Goal: Task Accomplishment & Management: Use online tool/utility

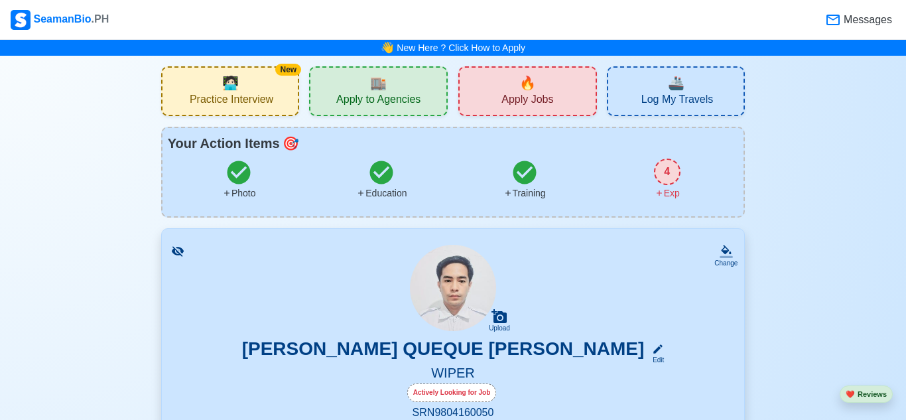
click at [219, 96] on span "Practice Interview" at bounding box center [232, 101] width 84 height 17
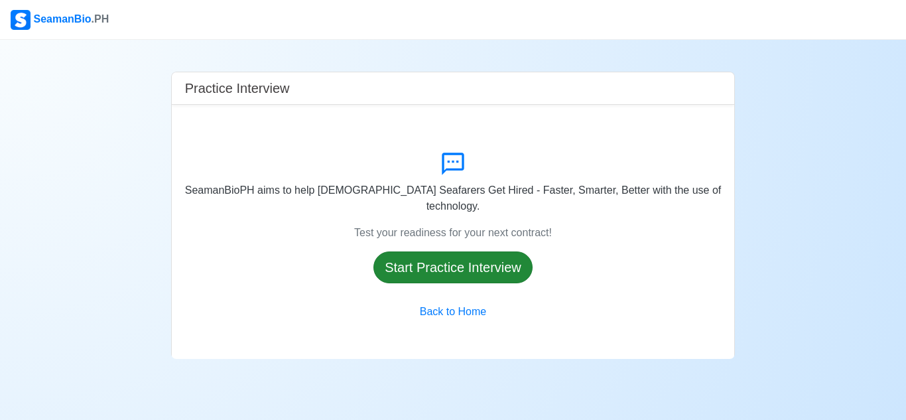
click at [413, 269] on button "Start Practice Interview" at bounding box center [453, 267] width 159 height 32
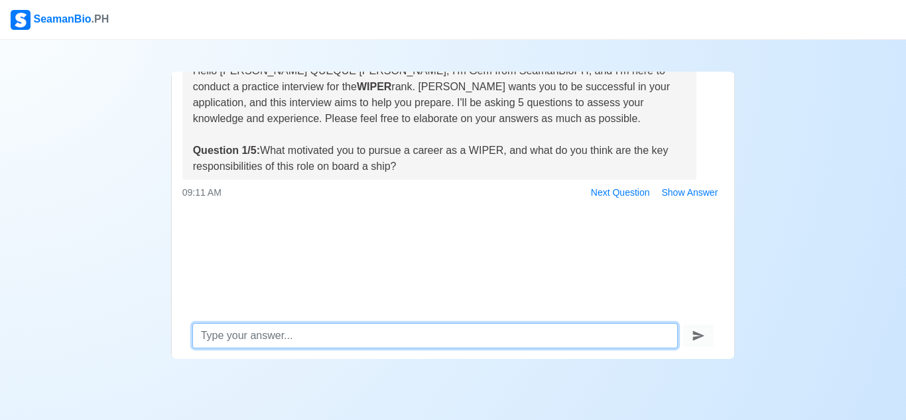
scroll to position [63, 0]
type textarea "i"
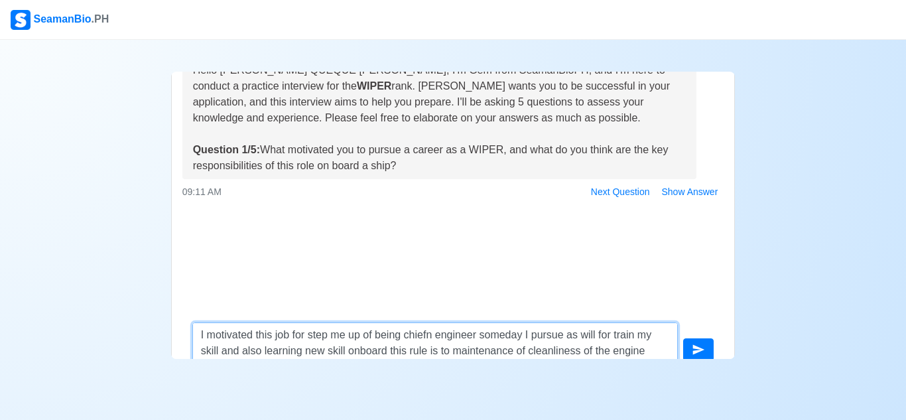
scroll to position [78, 0]
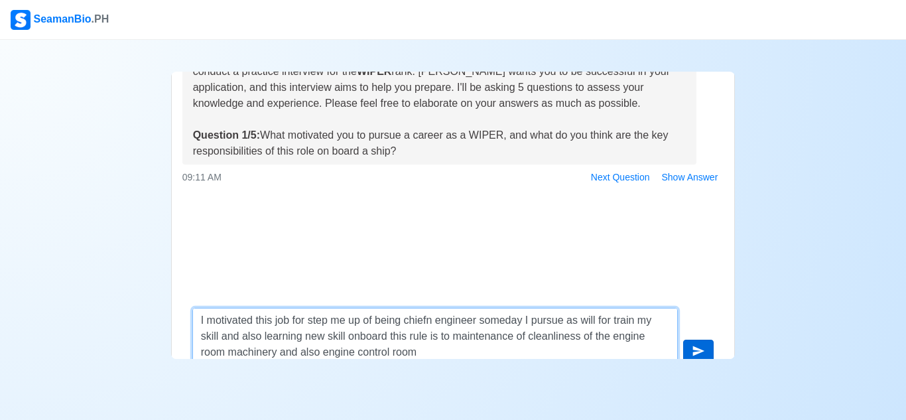
type textarea "I motivated this job for step me up of being chiefn engineer someday I pursue a…"
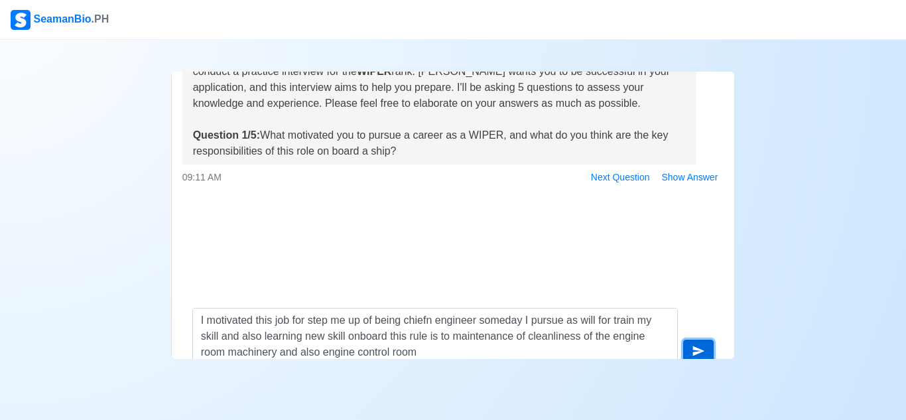
click at [700, 351] on icon "submit" at bounding box center [698, 350] width 13 height 13
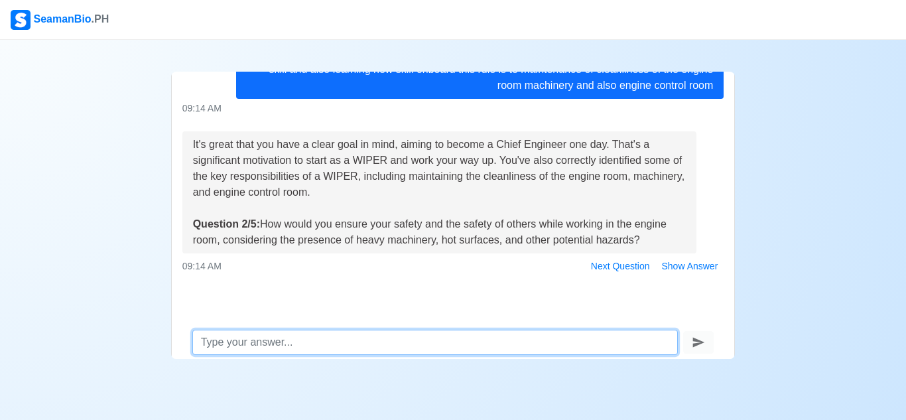
scroll to position [63, 0]
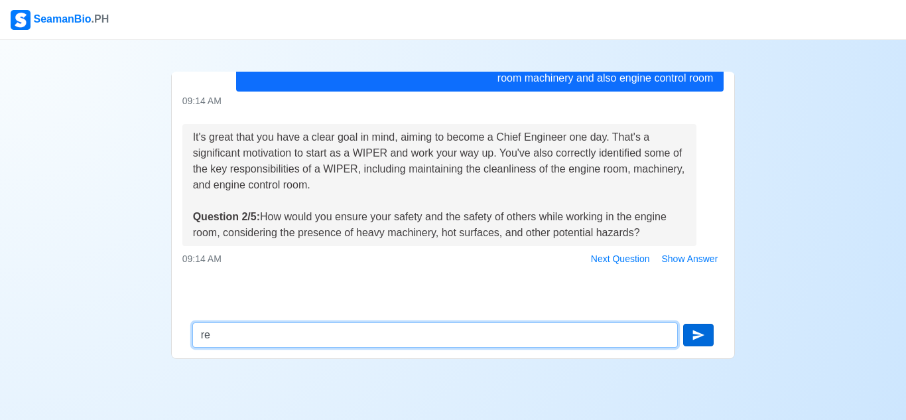
type textarea "r"
type textarea "i"
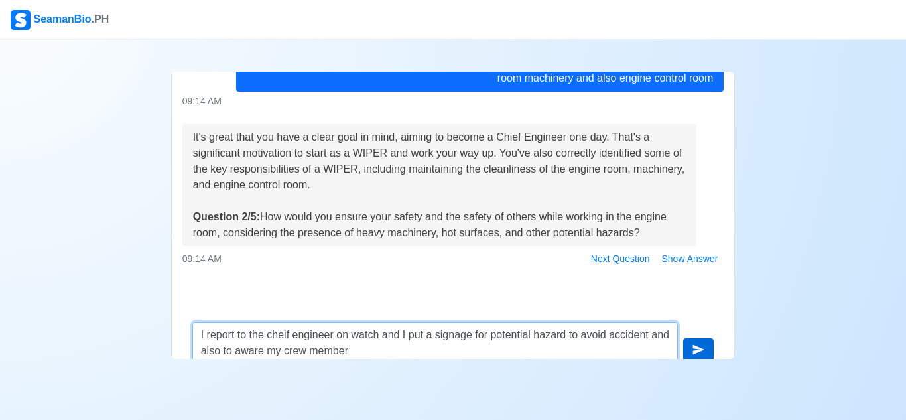
type textarea "I report to the cheif engineer on watch and I put a signage for potential hazar…"
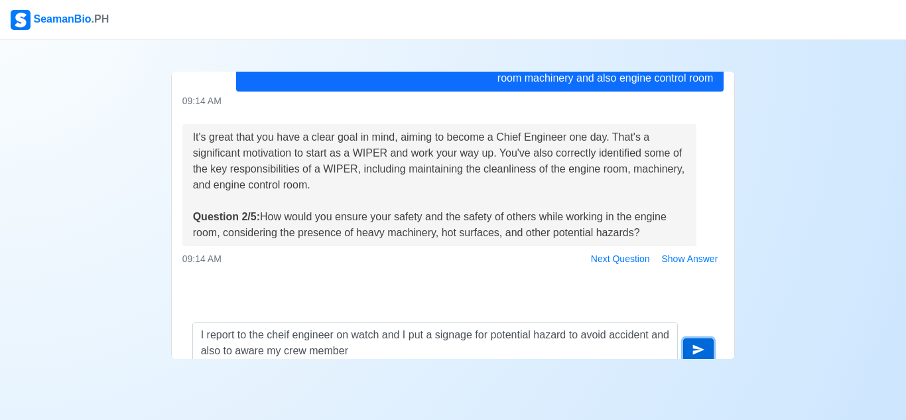
click at [703, 350] on icon "submit" at bounding box center [699, 350] width 12 height 10
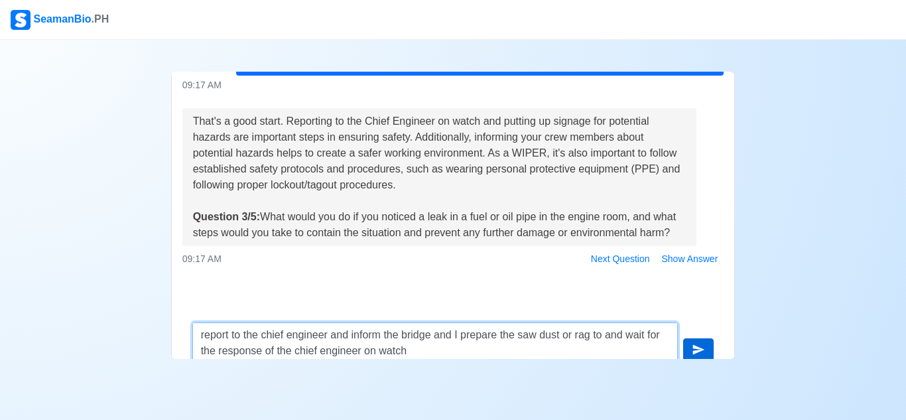
type textarea "report to the chief engineer and inform the bridge and I prepare the saw dust o…"
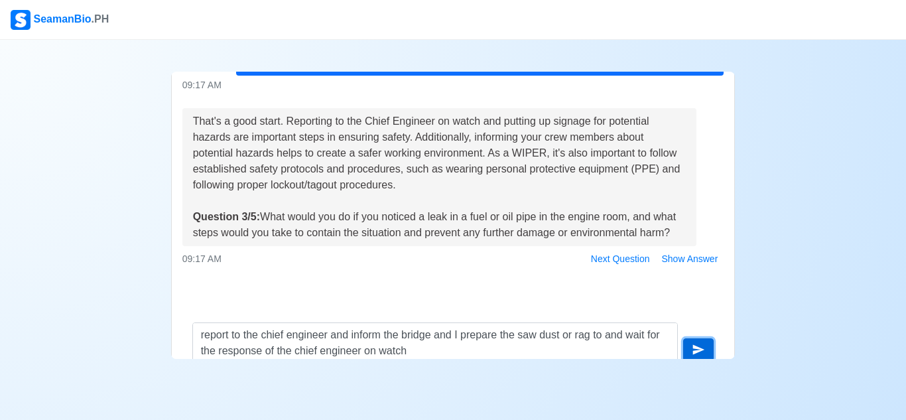
click at [697, 348] on icon "submit" at bounding box center [699, 350] width 12 height 10
